Goal: Task Accomplishment & Management: Use online tool/utility

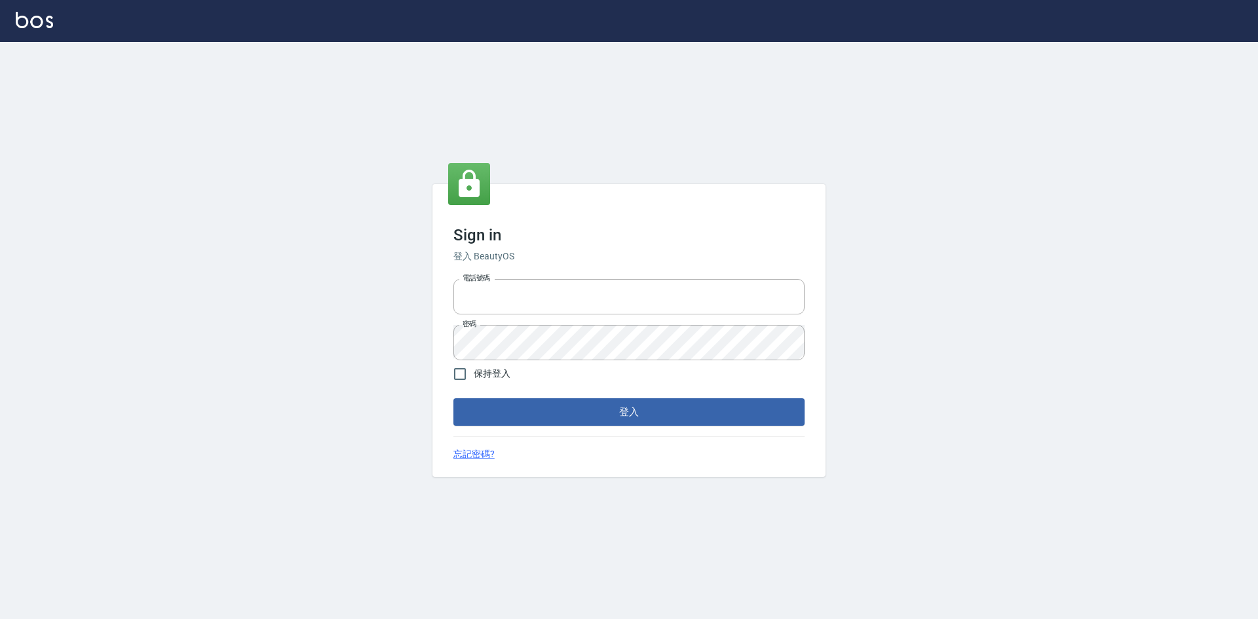
type input "0963852741"
click at [502, 395] on form "電話號碼 [PHONE_NUMBER] 電話號碼 密碼 密碼 保持登入 登入" at bounding box center [629, 350] width 351 height 152
click at [498, 404] on button "登入" at bounding box center [629, 413] width 351 height 28
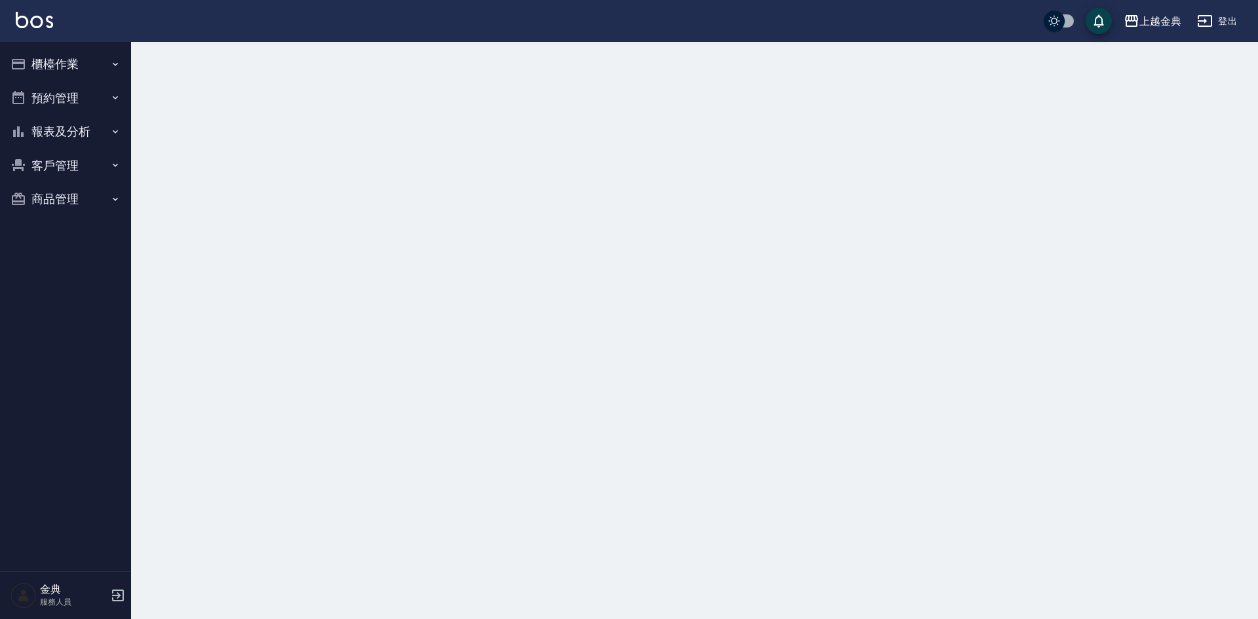
click at [74, 59] on button "櫃檯作業" at bounding box center [65, 64] width 121 height 34
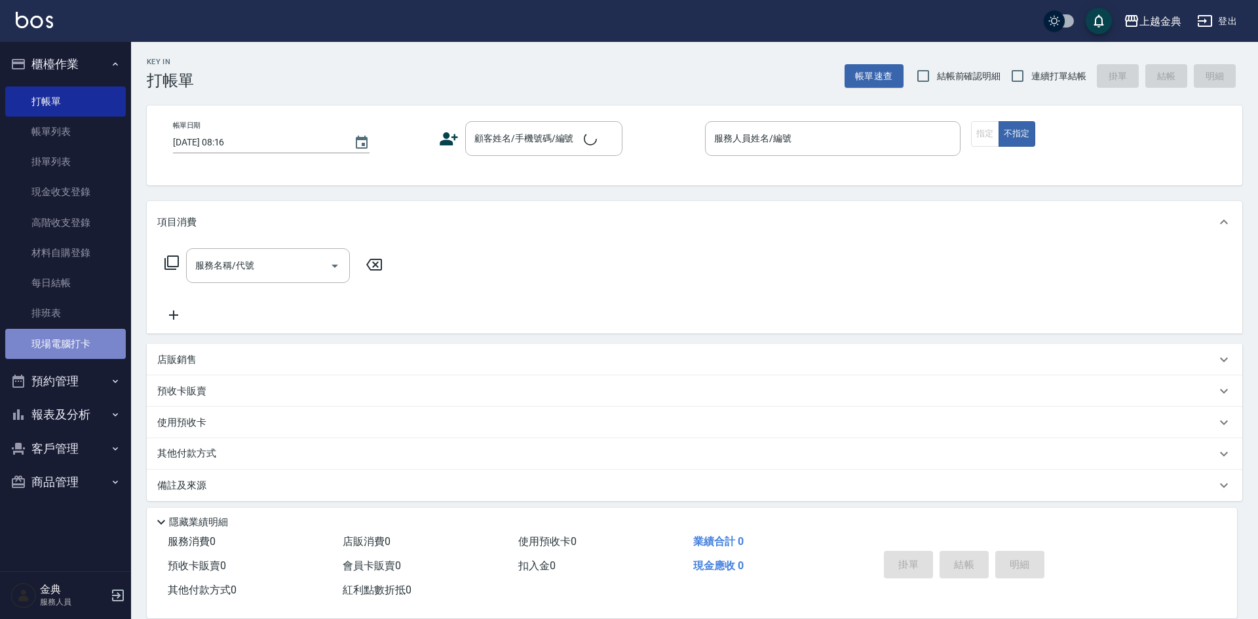
click at [71, 351] on link "現場電腦打卡" at bounding box center [65, 344] width 121 height 30
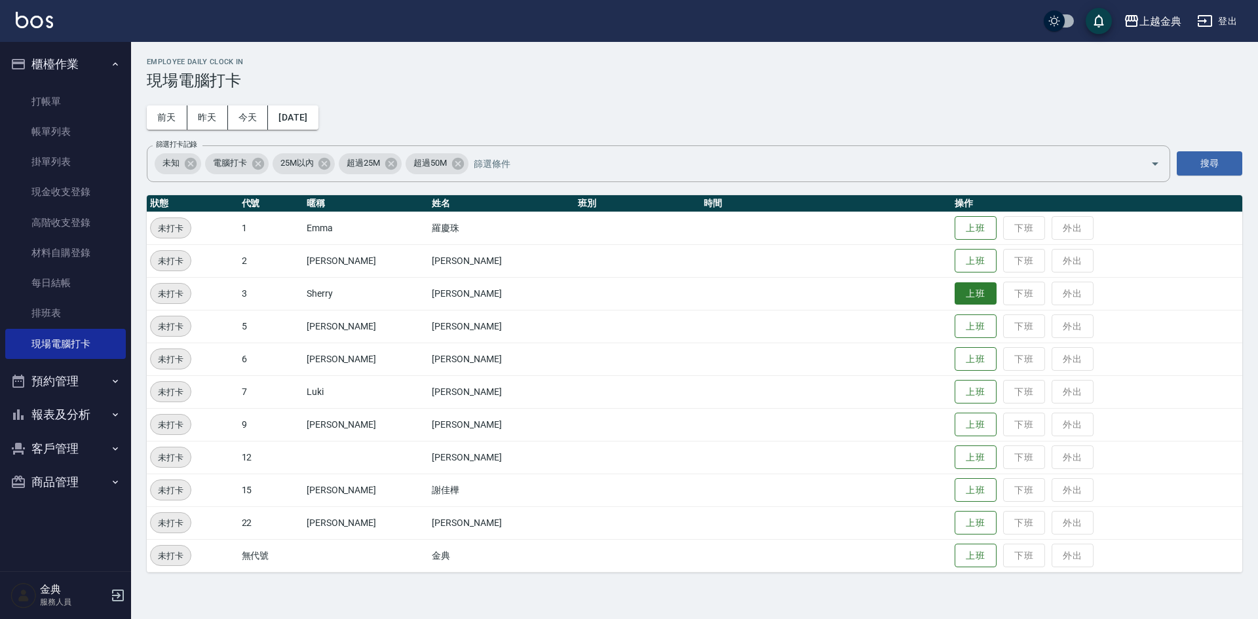
click at [955, 291] on button "上班" at bounding box center [976, 294] width 42 height 23
